Goal: Task Accomplishment & Management: Manage account settings

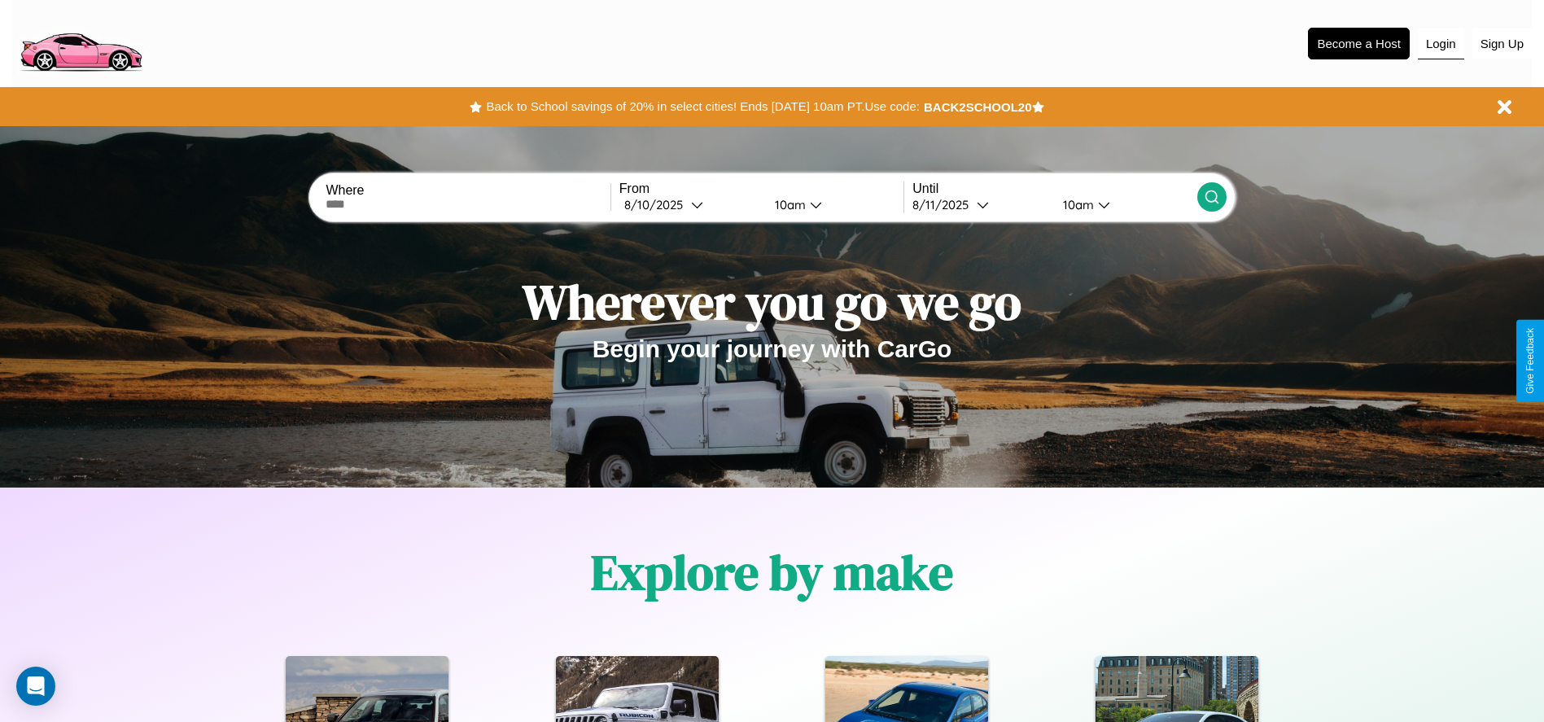
click at [1441, 43] on button "Login" at bounding box center [1441, 43] width 46 height 31
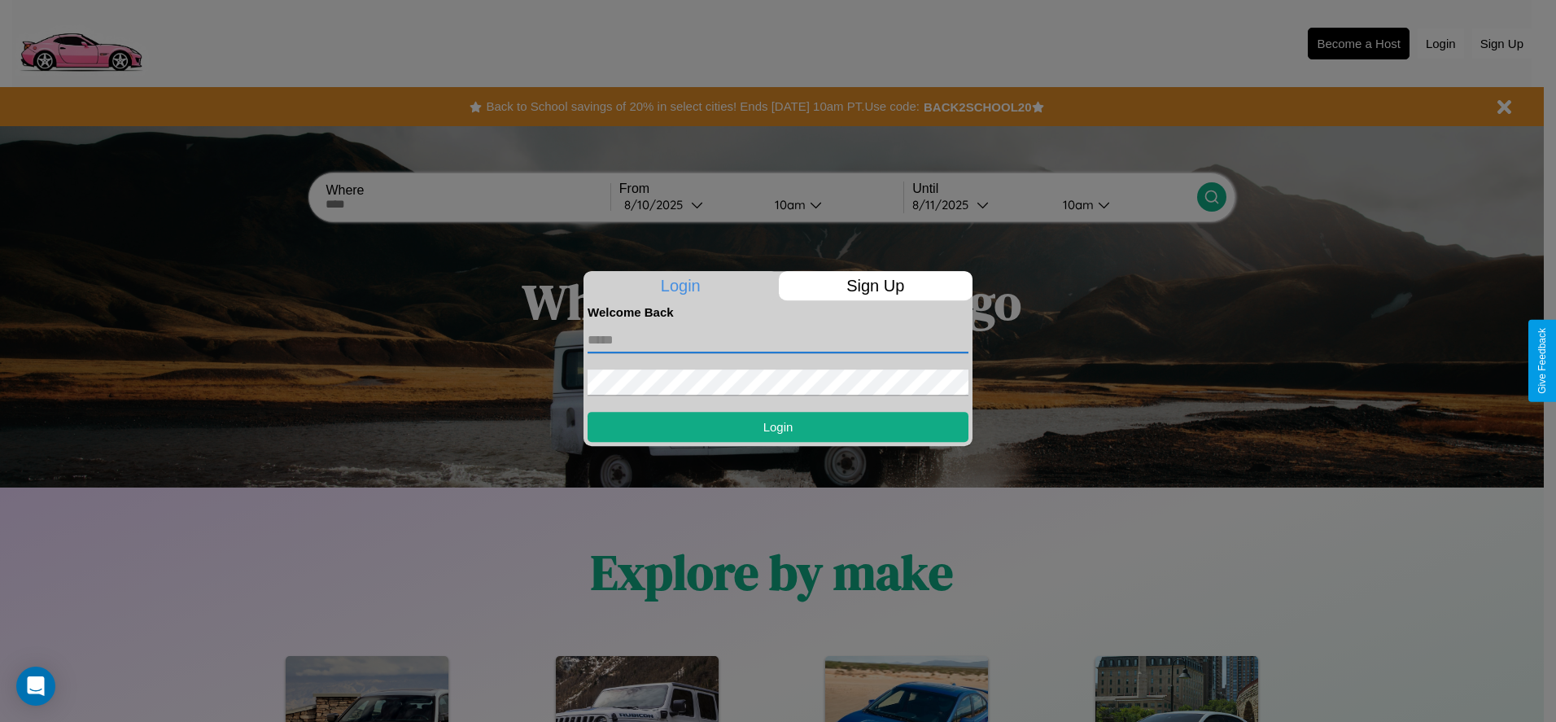
click at [778, 339] on input "text" at bounding box center [778, 340] width 381 height 26
type input "**********"
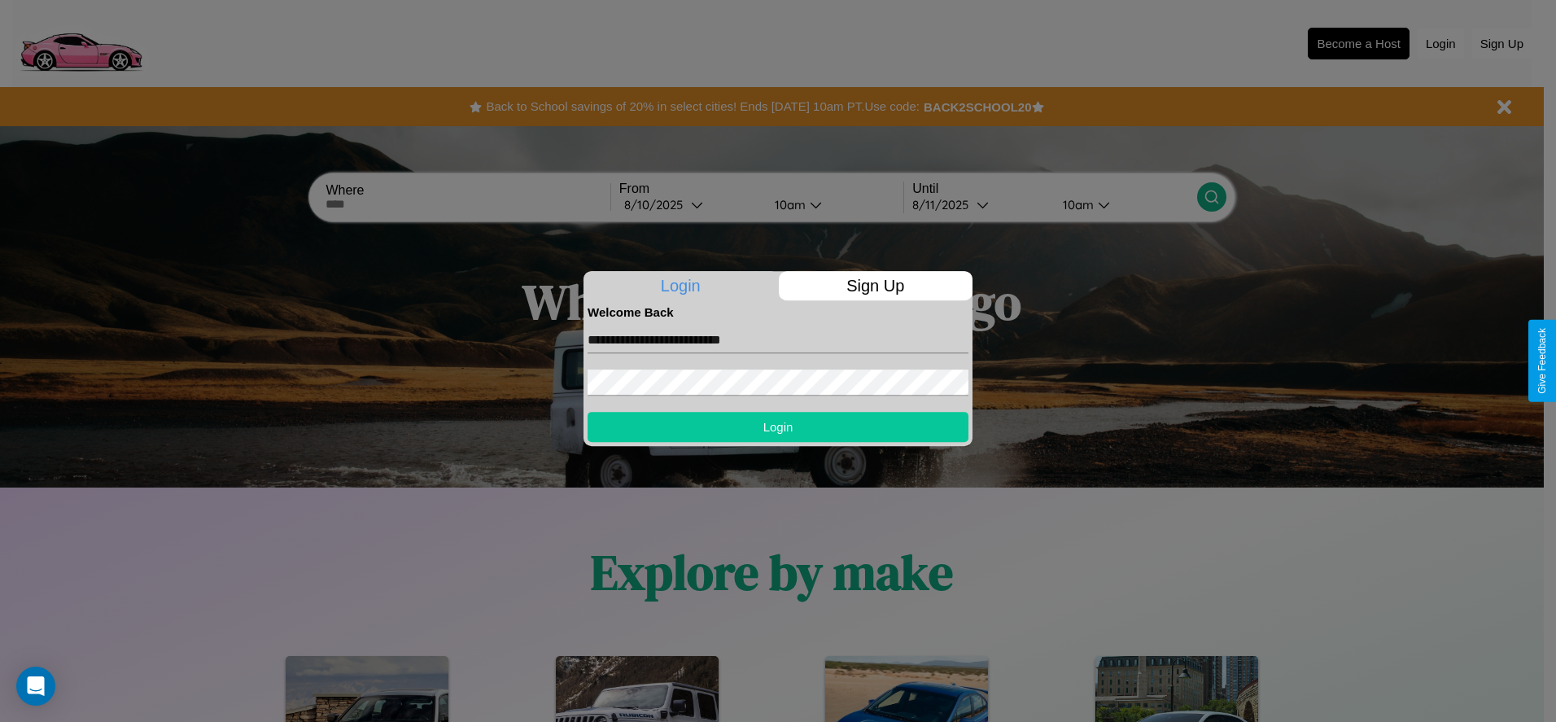
click at [778, 427] on button "Login" at bounding box center [778, 427] width 381 height 30
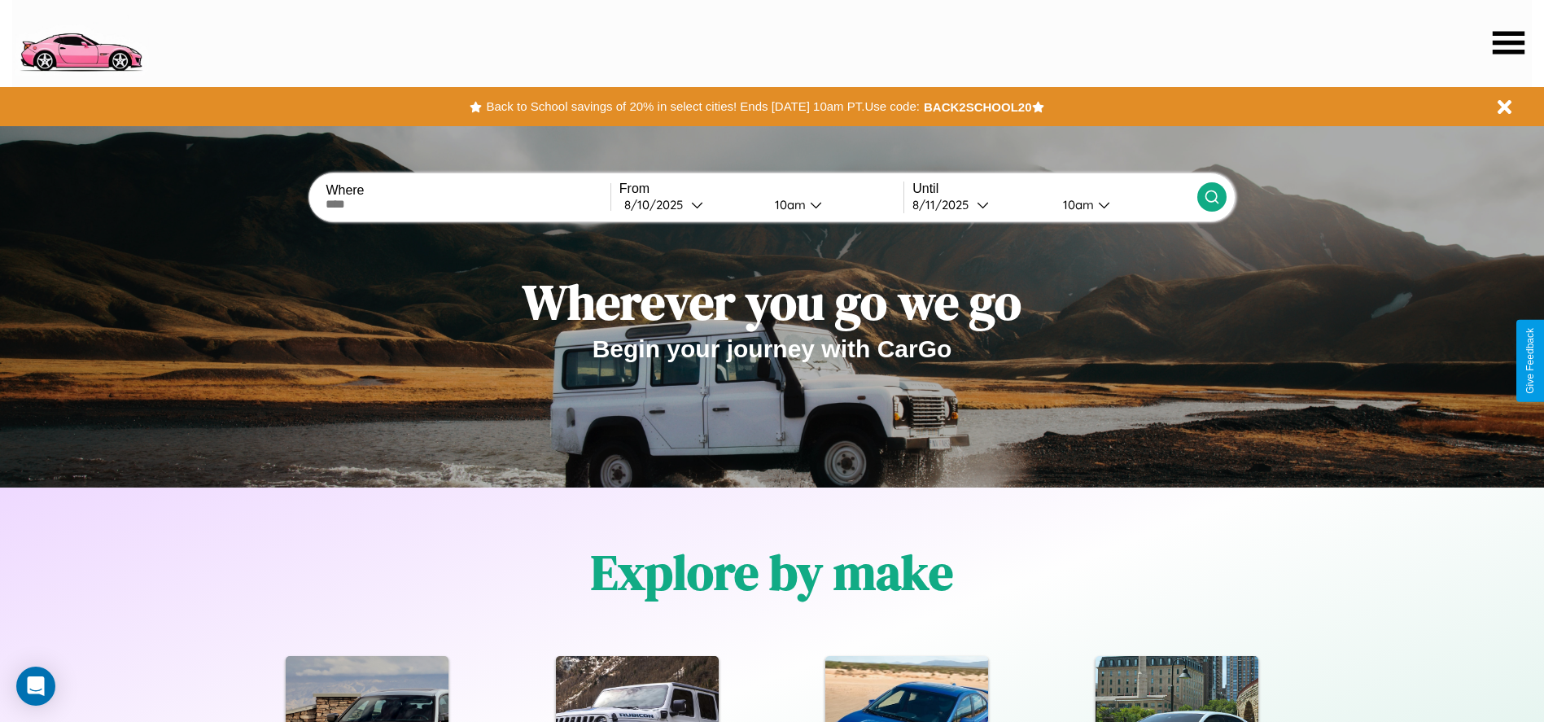
click at [1508, 42] on icon at bounding box center [1509, 42] width 32 height 23
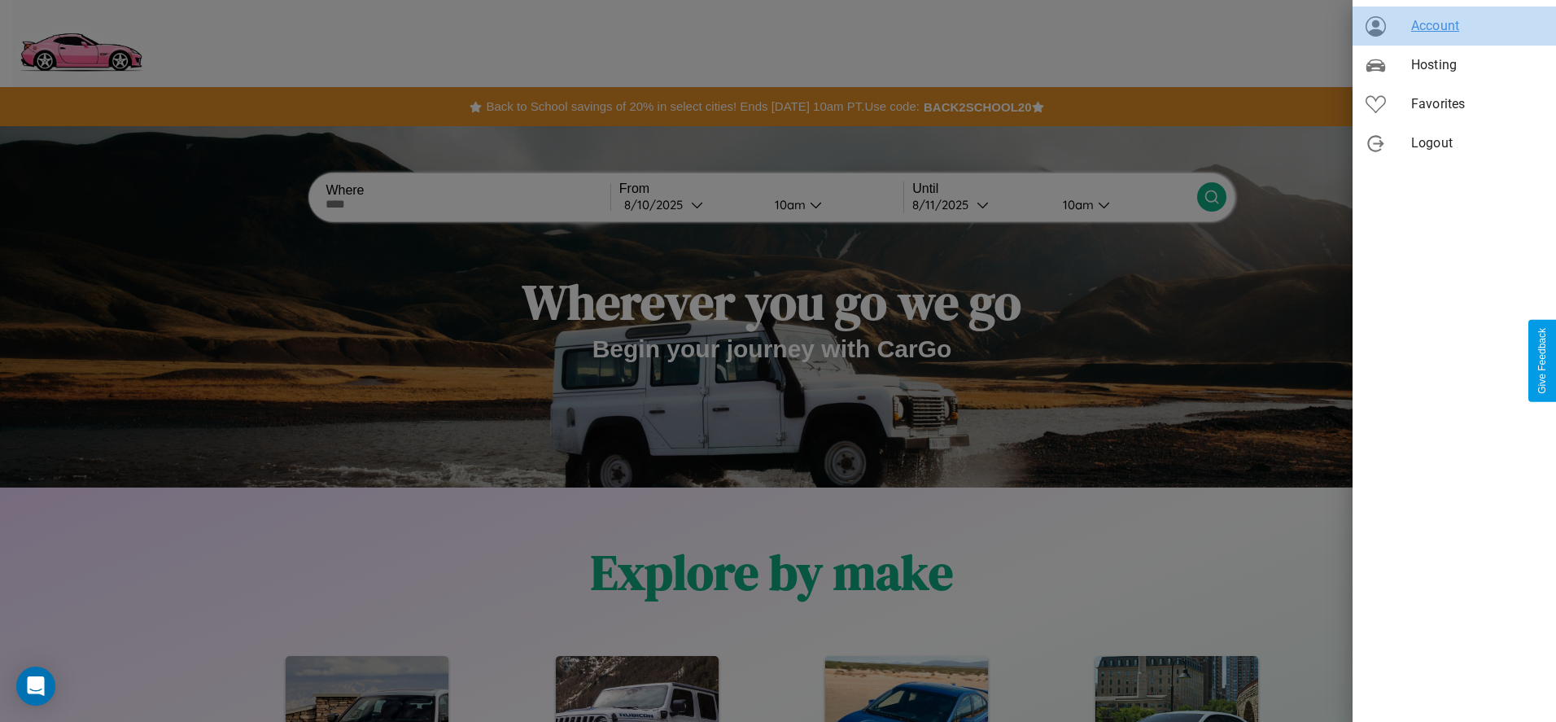
click at [1455, 26] on span "Account" at bounding box center [1478, 26] width 132 height 20
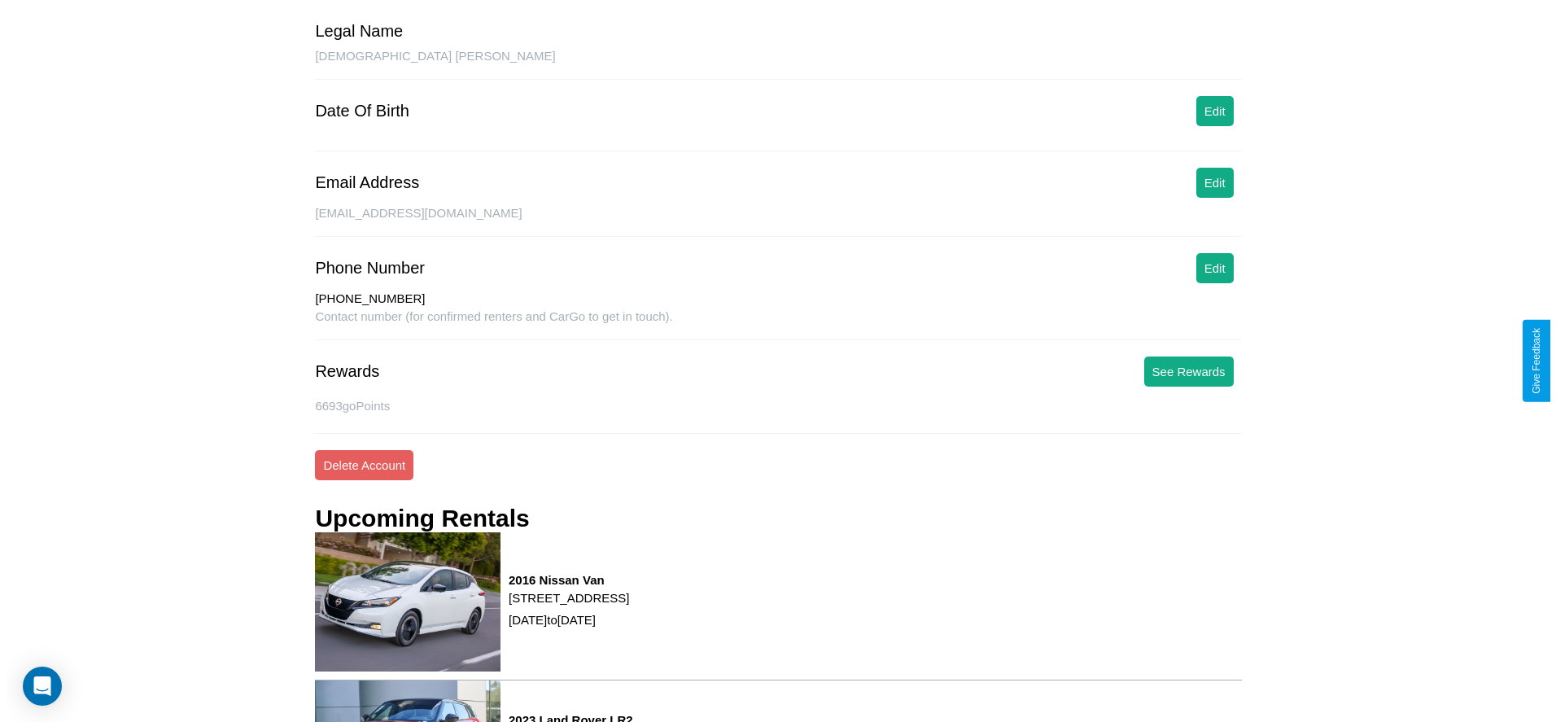
scroll to position [234, 0]
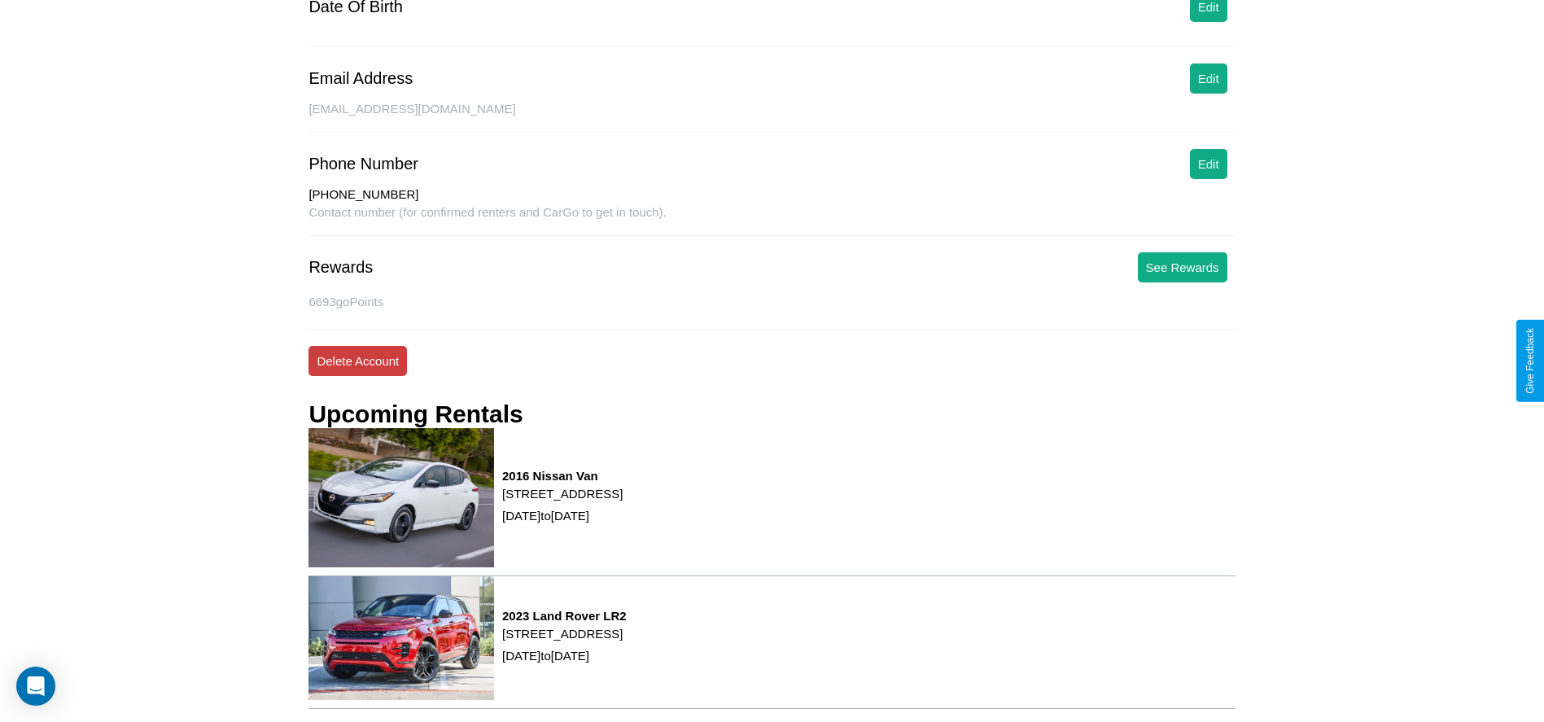
click at [357, 361] on button "Delete Account" at bounding box center [358, 361] width 99 height 30
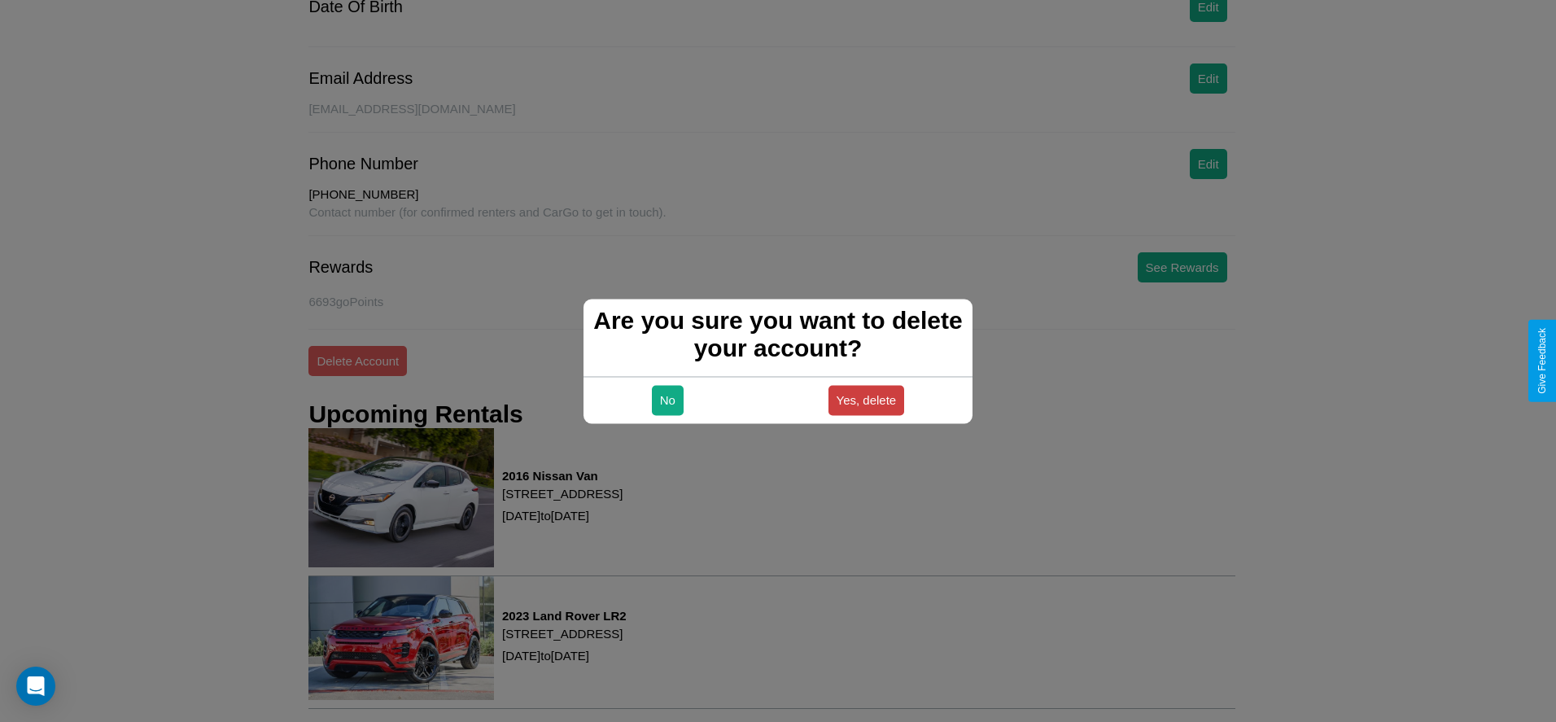
click at [866, 400] on button "Yes, delete" at bounding box center [867, 400] width 77 height 30
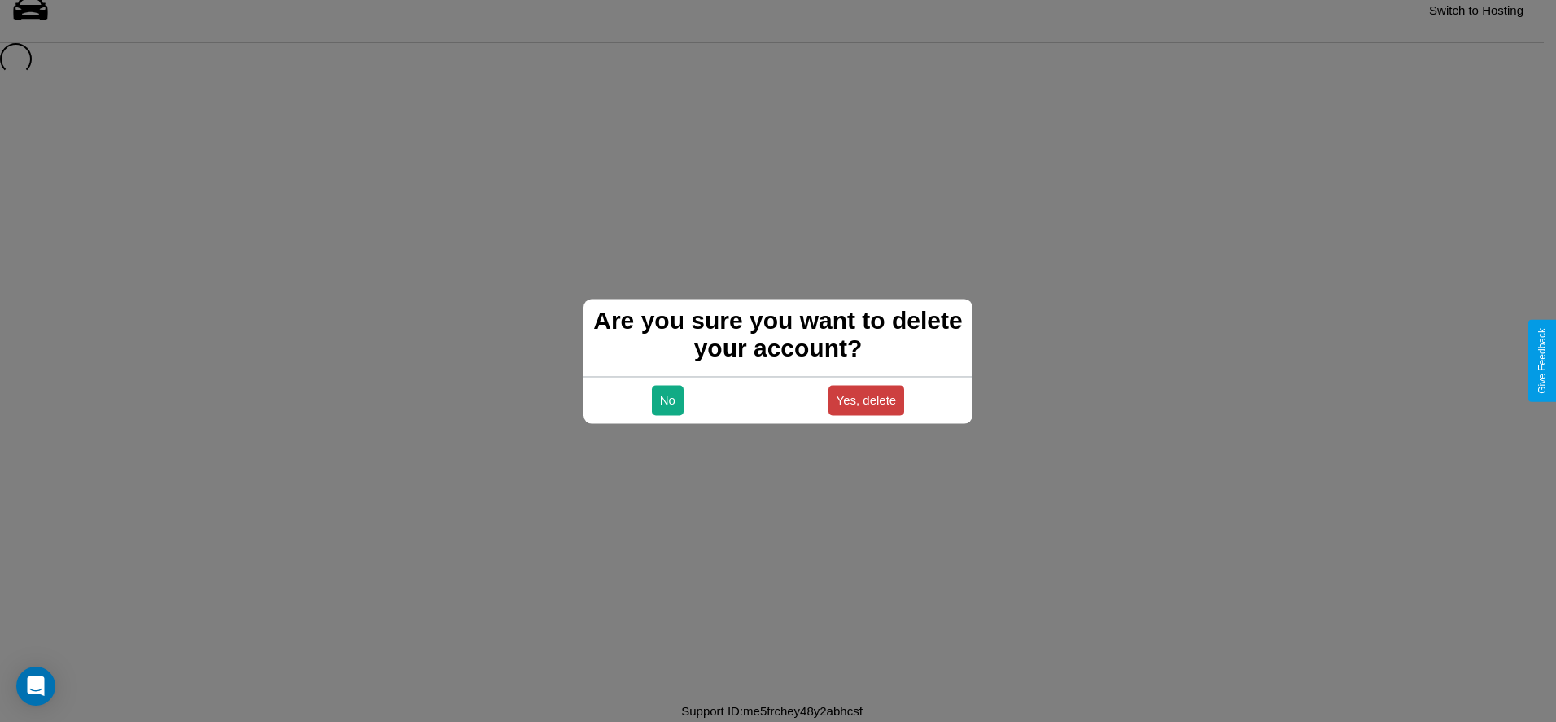
scroll to position [22, 0]
